Goal: Task Accomplishment & Management: Use online tool/utility

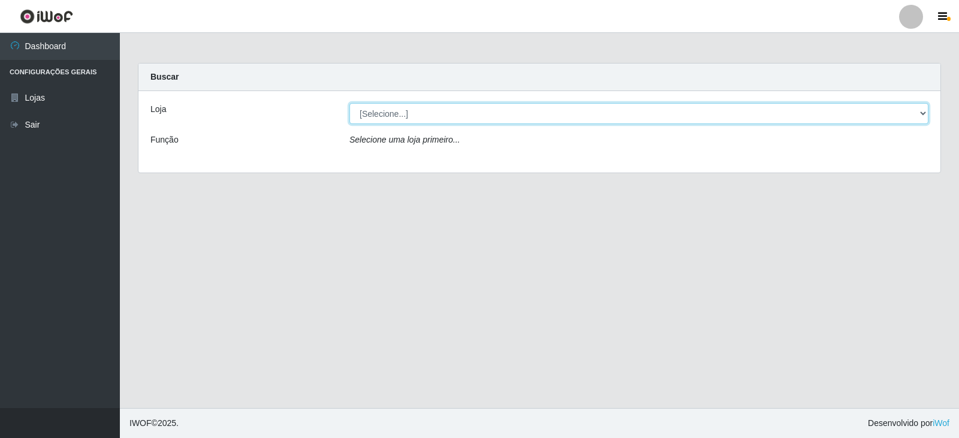
click at [918, 116] on select "[Selecione...] SuperFácil Atacado - [GEOGRAPHIC_DATA]" at bounding box center [638, 113] width 579 height 21
select select "504"
click at [349, 103] on select "[Selecione...] SuperFácil Atacado - [GEOGRAPHIC_DATA]" at bounding box center [638, 113] width 579 height 21
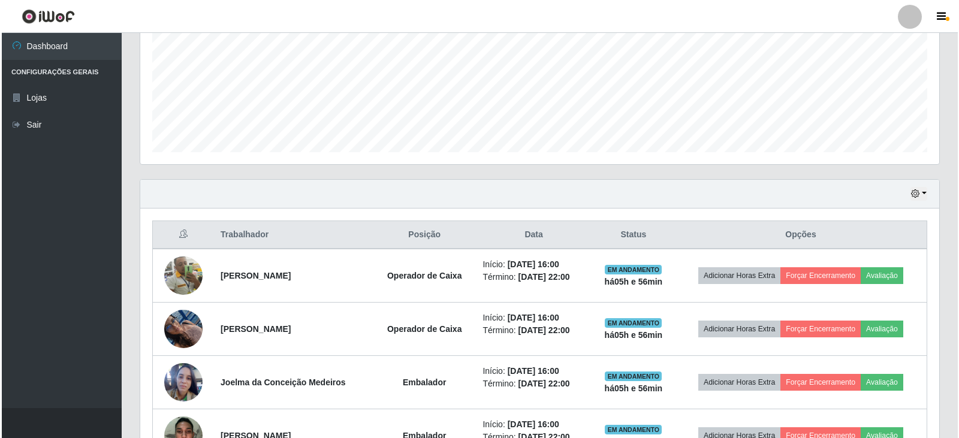
scroll to position [358, 0]
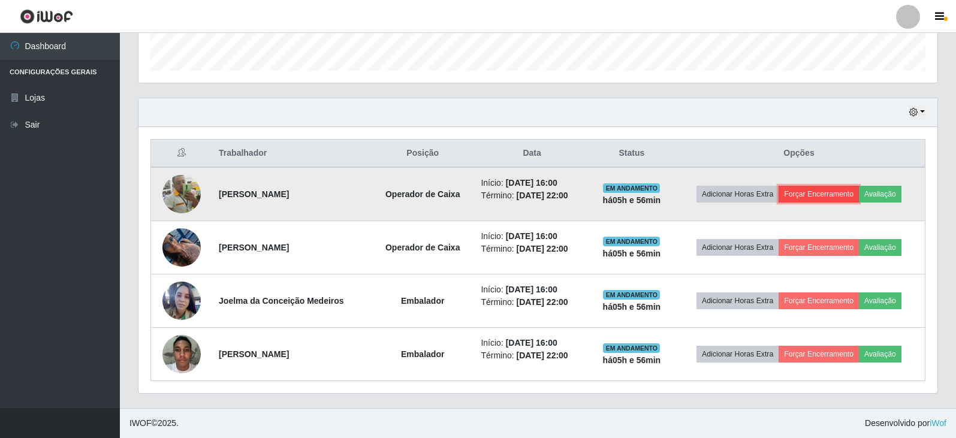
click at [827, 196] on button "Forçar Encerramento" at bounding box center [818, 194] width 80 height 17
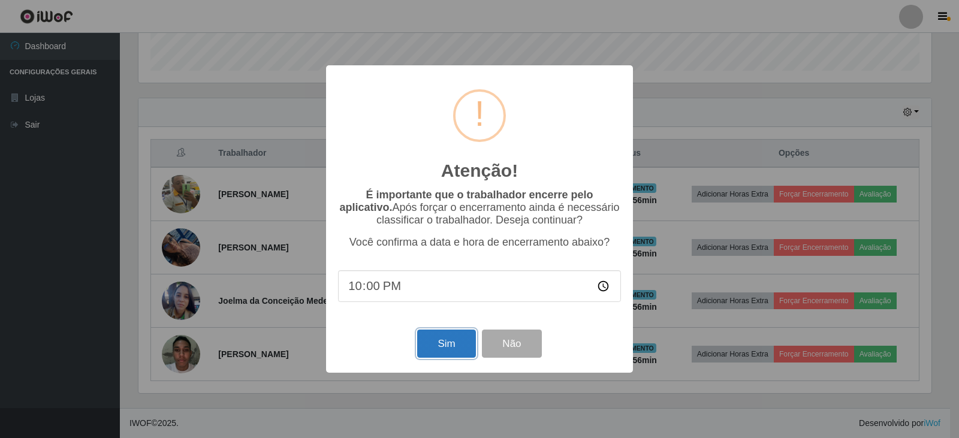
click at [433, 345] on button "Sim" at bounding box center [446, 343] width 58 height 28
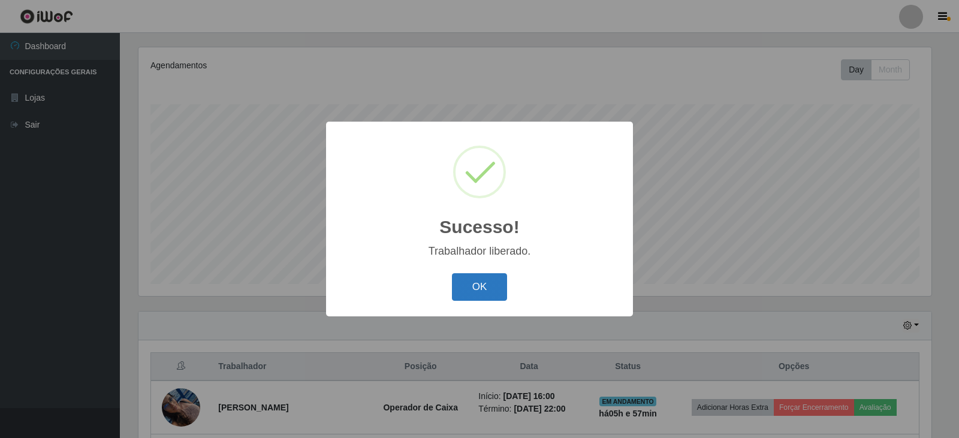
click at [476, 286] on button "OK" at bounding box center [480, 287] width 56 height 28
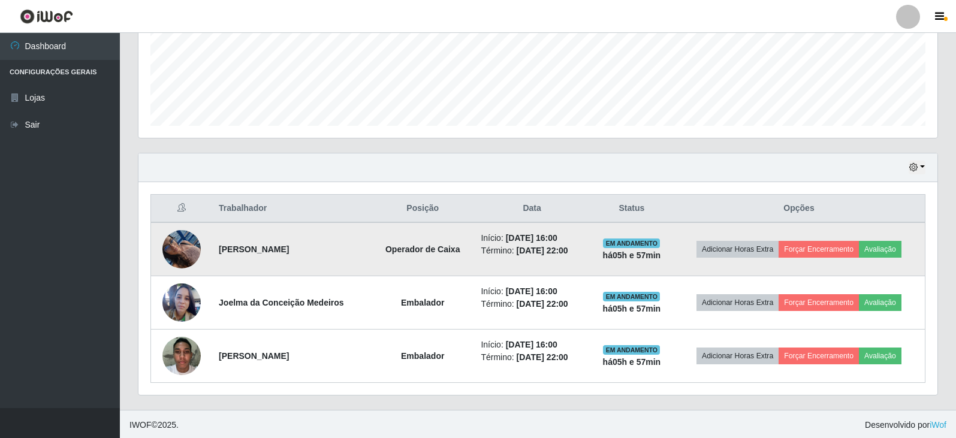
scroll to position [304, 0]
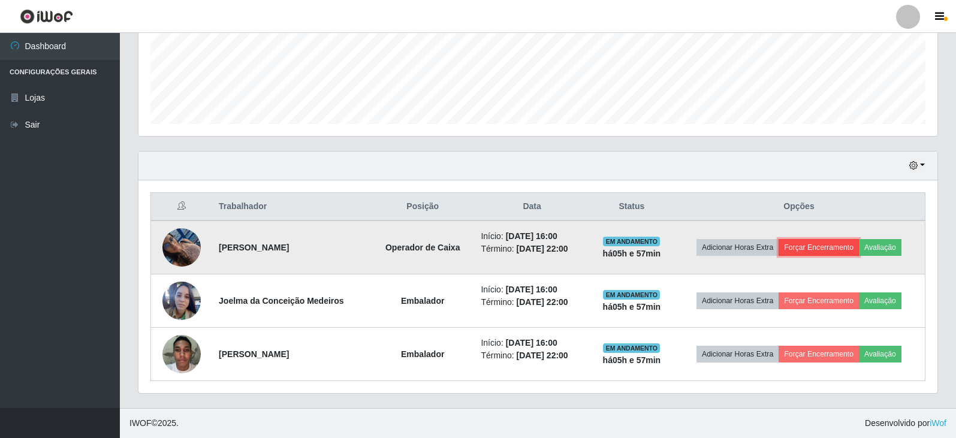
click at [837, 249] on button "Forçar Encerramento" at bounding box center [818, 247] width 80 height 17
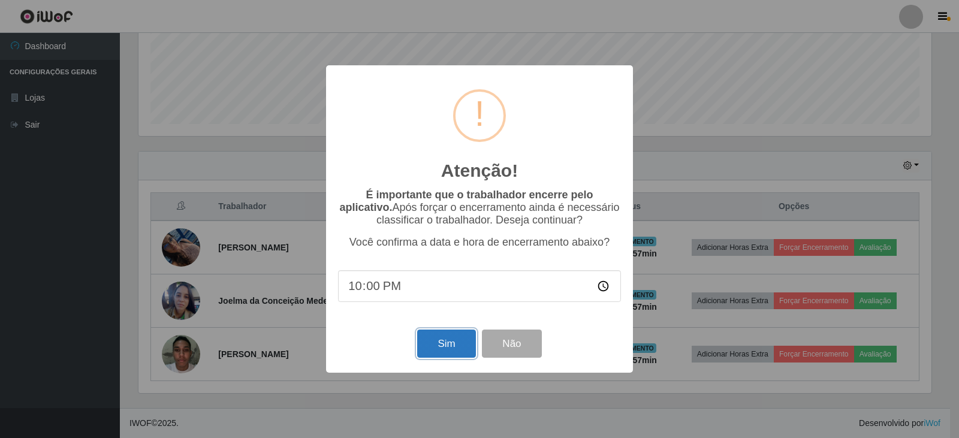
click at [444, 350] on button "Sim" at bounding box center [446, 343] width 58 height 28
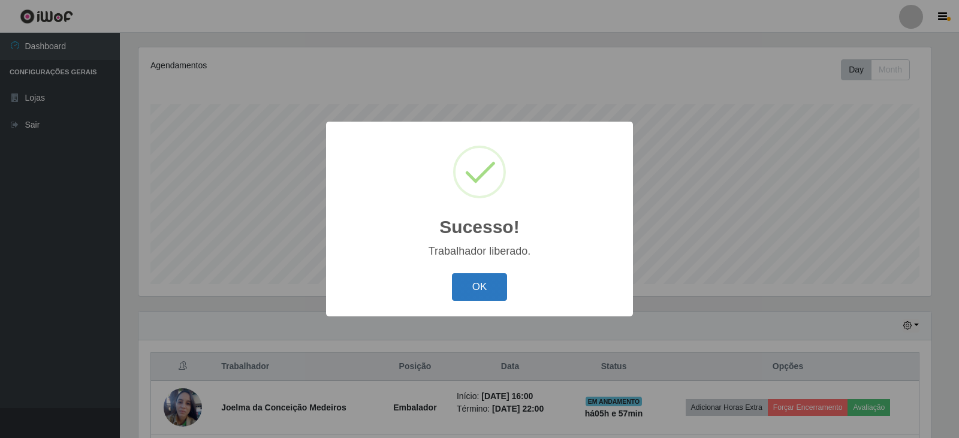
click at [484, 278] on button "OK" at bounding box center [480, 287] width 56 height 28
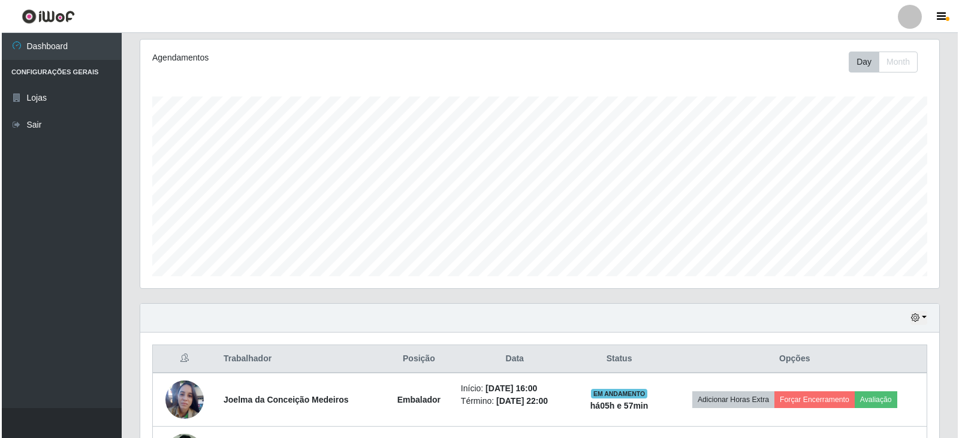
scroll to position [251, 0]
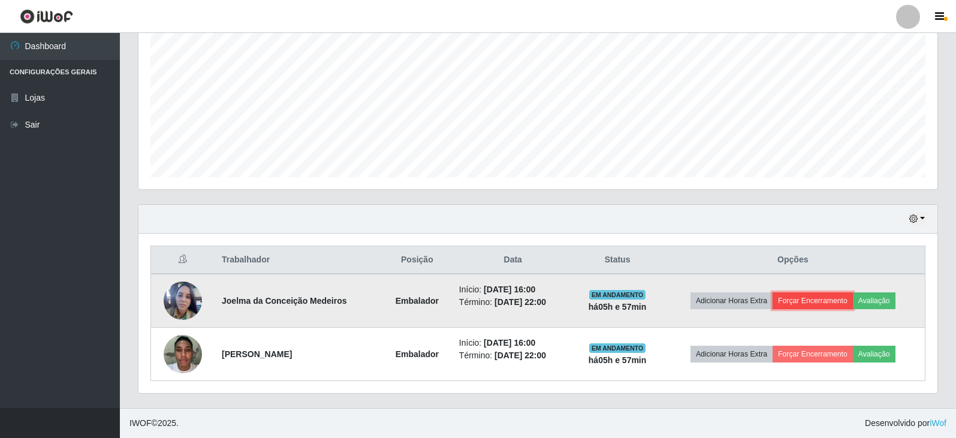
click at [833, 299] on button "Forçar Encerramento" at bounding box center [812, 300] width 80 height 17
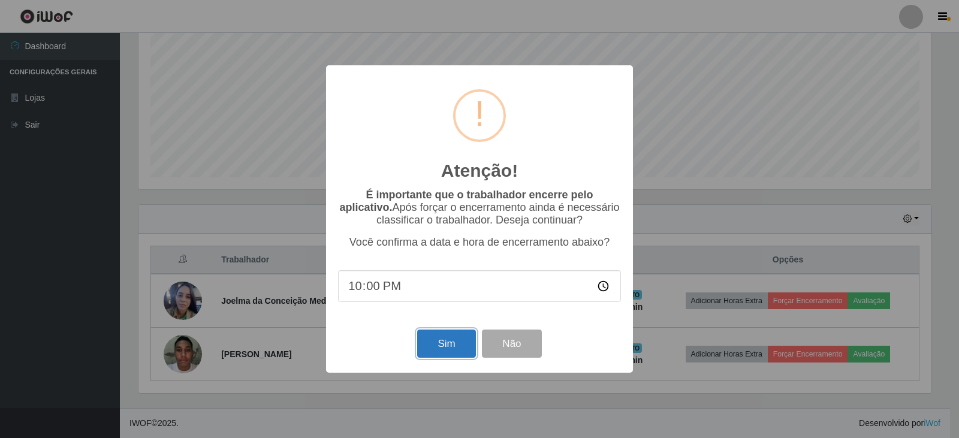
click at [447, 344] on button "Sim" at bounding box center [446, 343] width 58 height 28
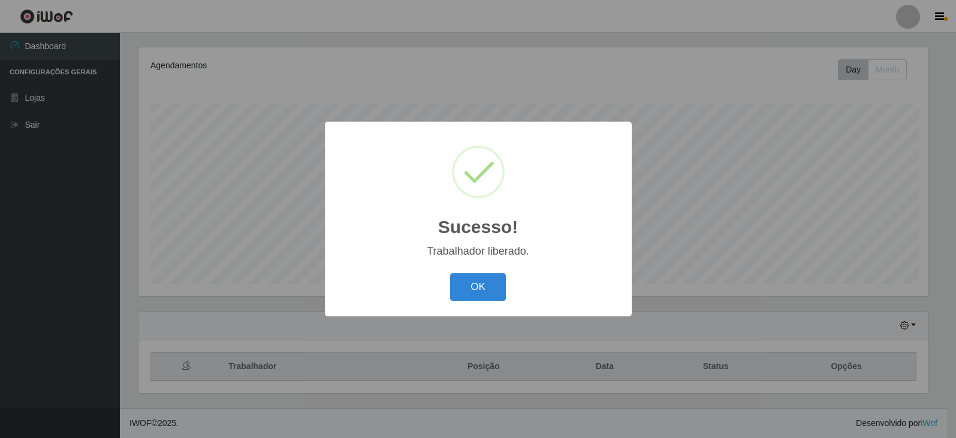
scroll to position [0, 0]
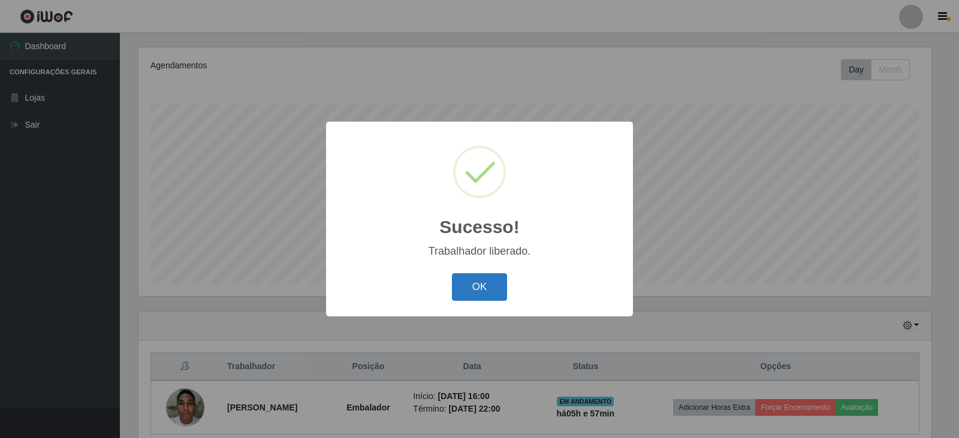
click at [485, 287] on button "OK" at bounding box center [480, 287] width 56 height 28
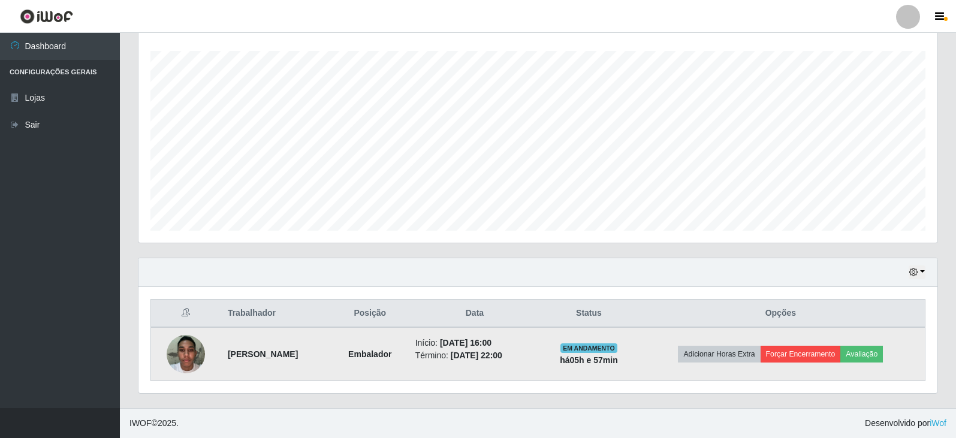
drag, startPoint x: 815, startPoint y: 340, endPoint x: 817, endPoint y: 347, distance: 7.3
click at [817, 347] on td "Adicionar Horas Extra Forçar Encerramento Avaliação" at bounding box center [780, 354] width 289 height 54
click at [817, 349] on button "Forçar Encerramento" at bounding box center [800, 354] width 80 height 17
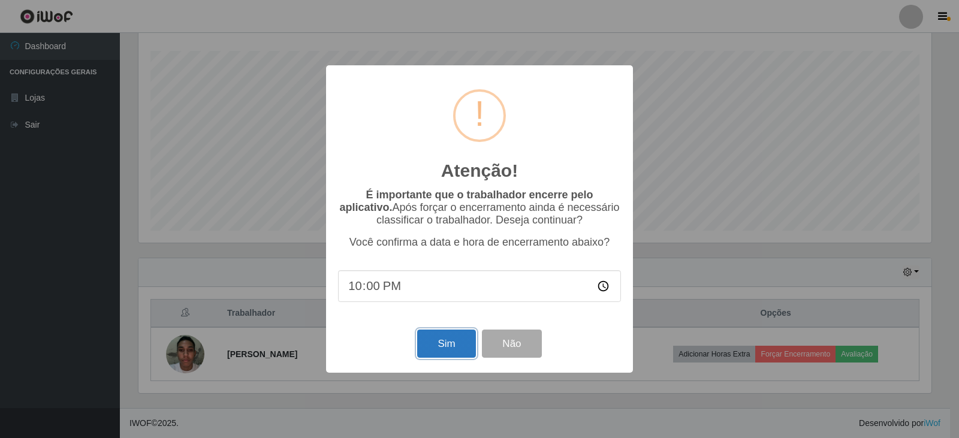
click at [434, 344] on button "Sim" at bounding box center [446, 343] width 58 height 28
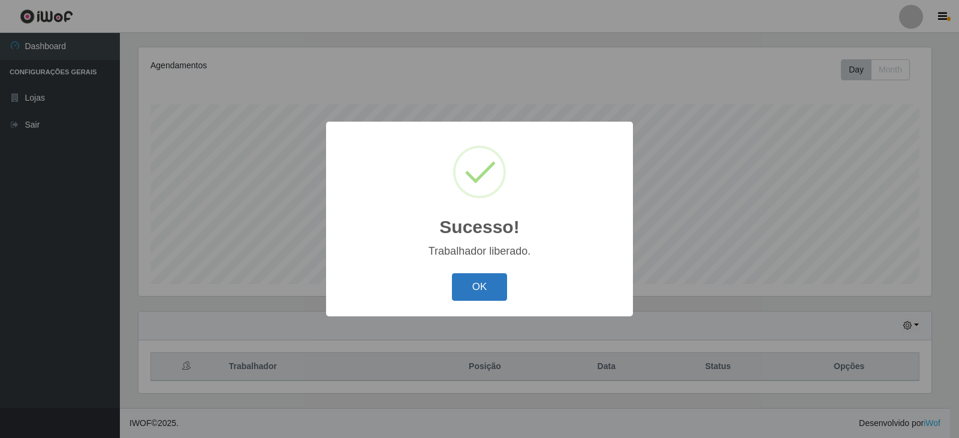
click at [488, 285] on button "OK" at bounding box center [480, 287] width 56 height 28
